Goal: Transaction & Acquisition: Download file/media

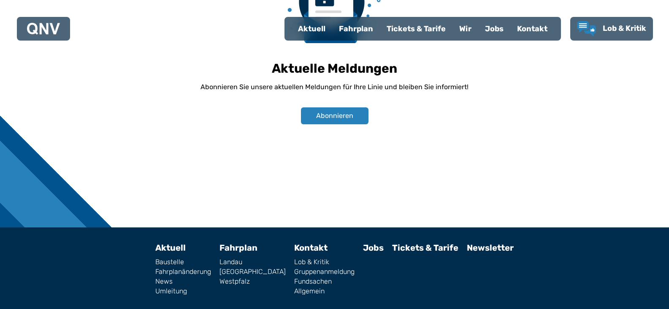
scroll to position [631, 0]
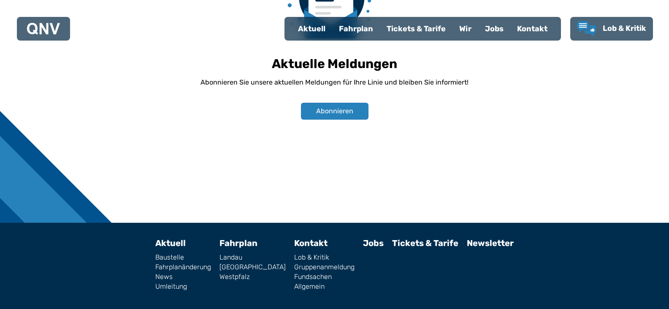
click at [244, 273] on link "Westpfalz" at bounding box center [253, 276] width 66 height 7
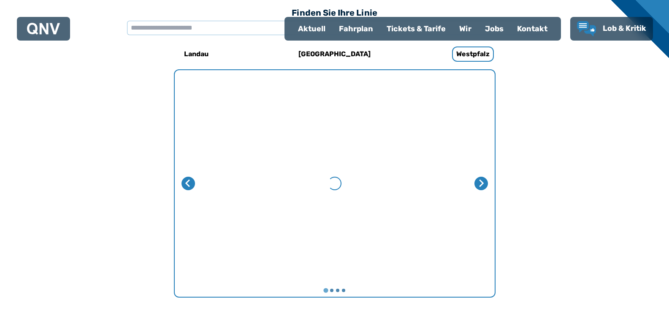
scroll to position [260, 0]
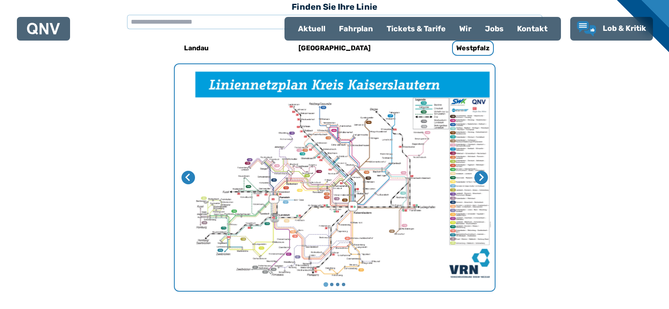
drag, startPoint x: 315, startPoint y: 163, endPoint x: 304, endPoint y: 140, distance: 25.0
click at [304, 140] on img "1 von 4" at bounding box center [342, 177] width 320 height 226
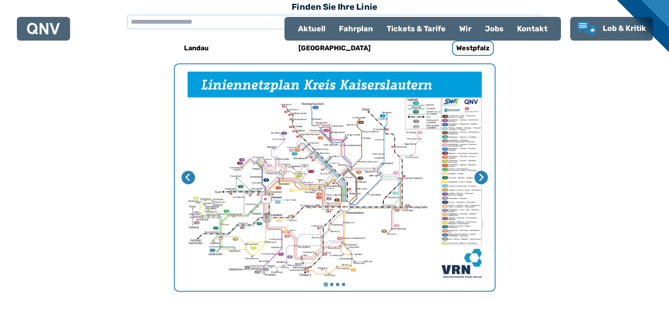
click at [274, 254] on img "1 von 4" at bounding box center [335, 177] width 320 height 226
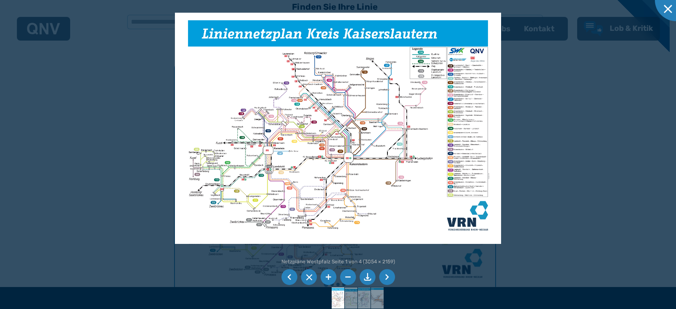
click at [275, 216] on img at bounding box center [338, 128] width 326 height 231
click at [285, 209] on img at bounding box center [338, 128] width 326 height 231
click at [330, 275] on li at bounding box center [328, 277] width 16 height 16
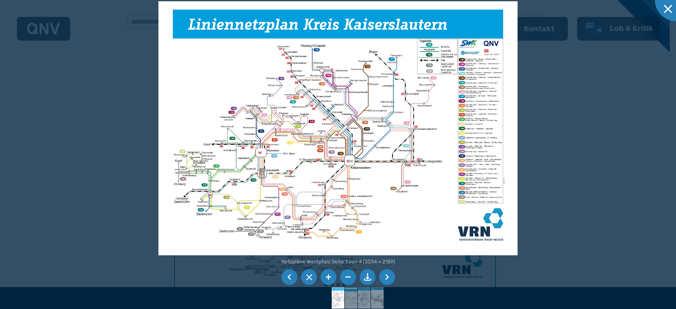
click at [323, 273] on li at bounding box center [328, 277] width 16 height 16
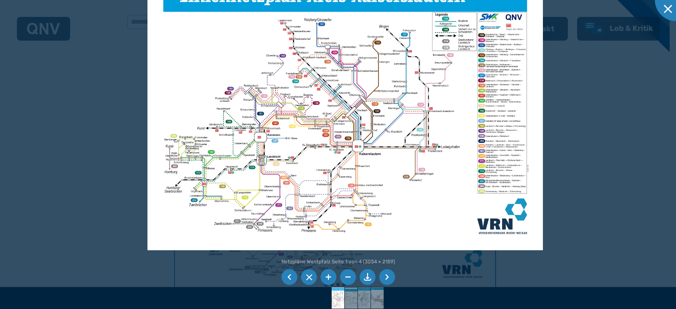
click at [267, 217] on img at bounding box center [344, 110] width 395 height 279
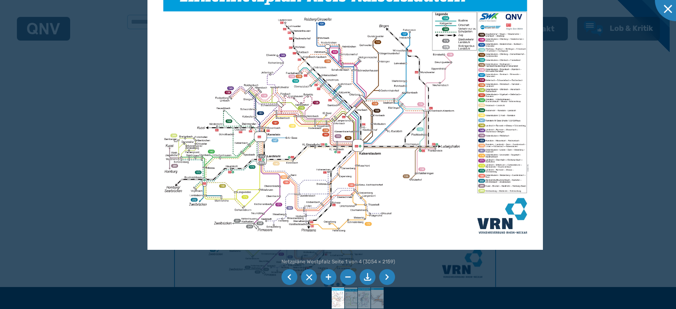
click at [328, 275] on li at bounding box center [328, 277] width 16 height 16
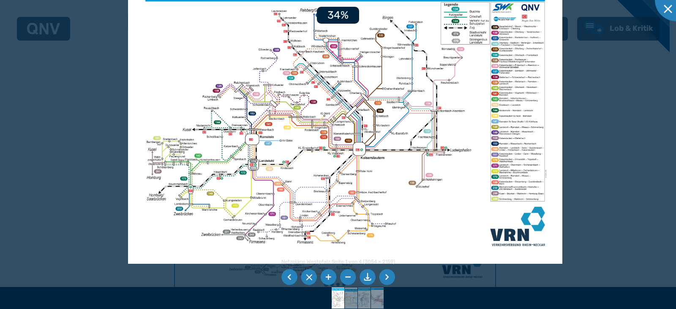
click at [328, 275] on li at bounding box center [328, 277] width 16 height 16
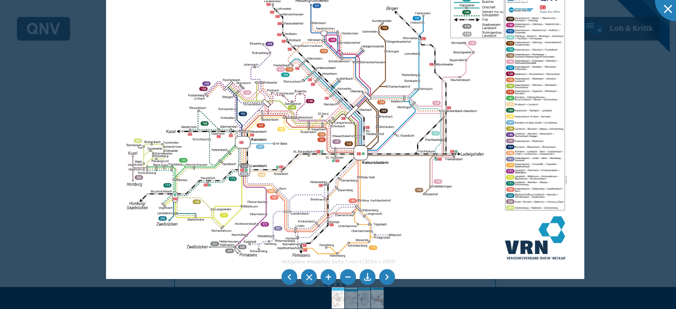
click at [513, 174] on img at bounding box center [345, 110] width 478 height 338
click at [522, 174] on img at bounding box center [345, 110] width 478 height 338
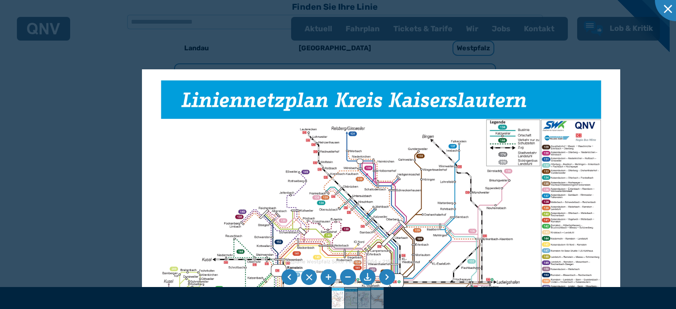
click at [323, 193] on img at bounding box center [381, 238] width 478 height 338
click at [366, 28] on div at bounding box center [338, 154] width 676 height 309
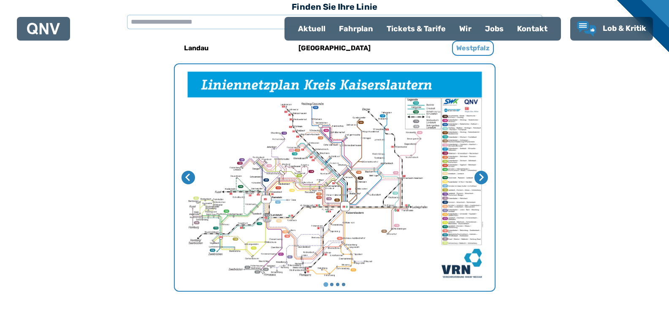
click at [470, 48] on h6 "Westpfalz" at bounding box center [473, 48] width 42 height 15
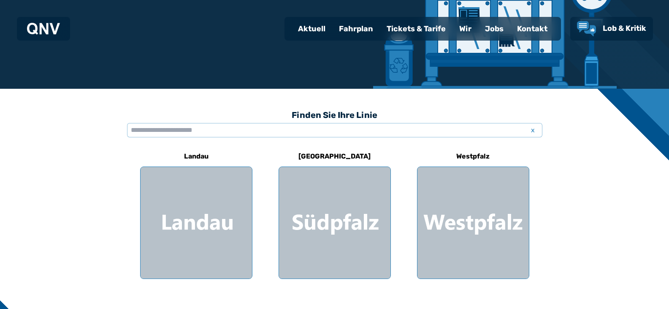
scroll to position [158, 0]
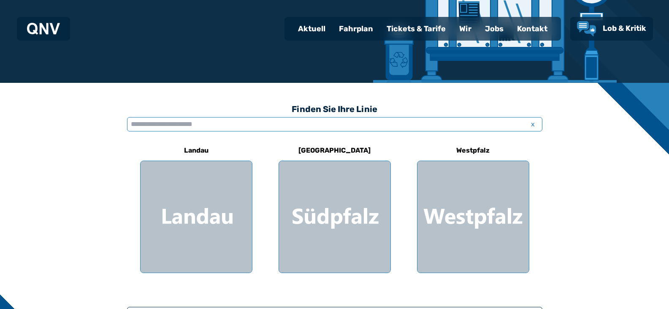
click at [149, 125] on input "text" at bounding box center [335, 124] width 416 height 14
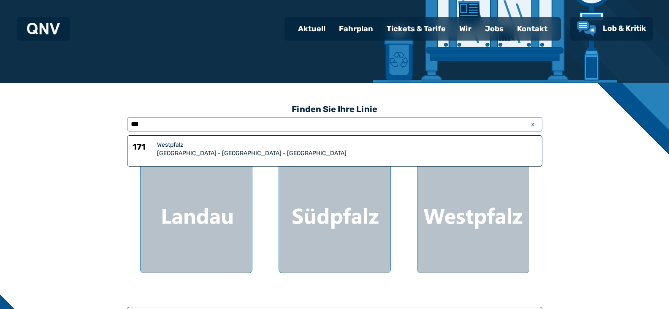
type input "***"
click at [207, 148] on div "Westpfalz" at bounding box center [347, 145] width 380 height 8
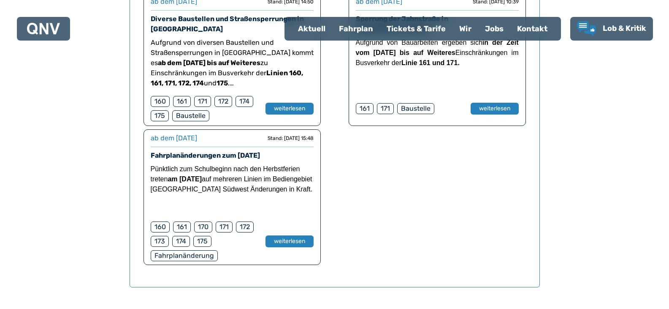
scroll to position [759, 0]
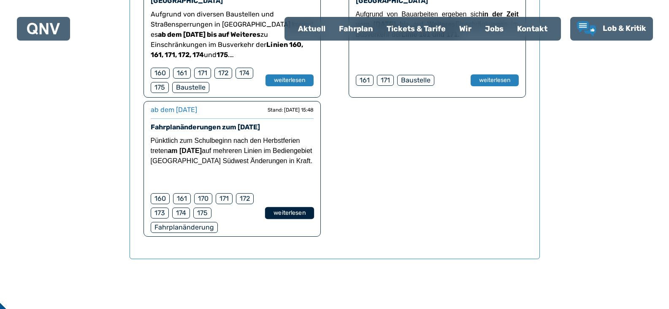
click at [282, 211] on button "weiterlesen" at bounding box center [289, 213] width 49 height 12
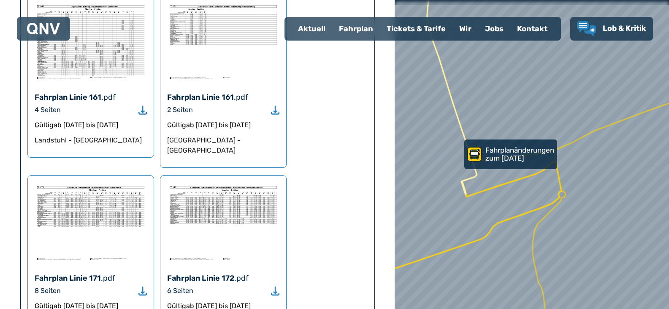
scroll to position [1025, 0]
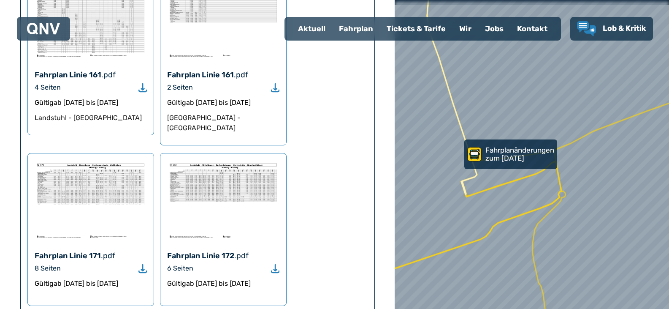
click at [144, 264] on use "Download" at bounding box center [143, 268] width 8 height 9
